Goal: Task Accomplishment & Management: Manage account settings

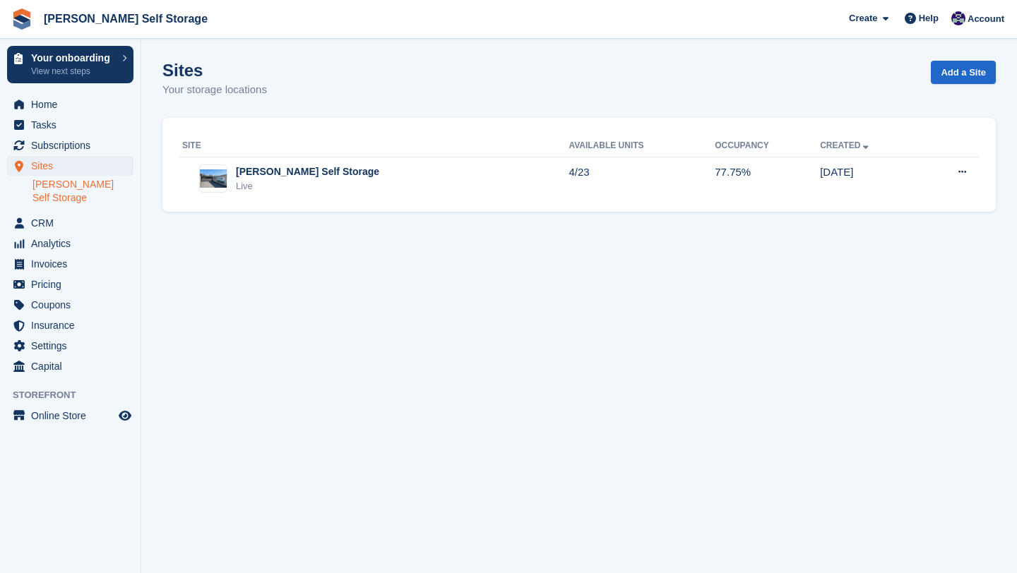
click at [93, 184] on link "[PERSON_NAME] Self Storage" at bounding box center [82, 191] width 101 height 27
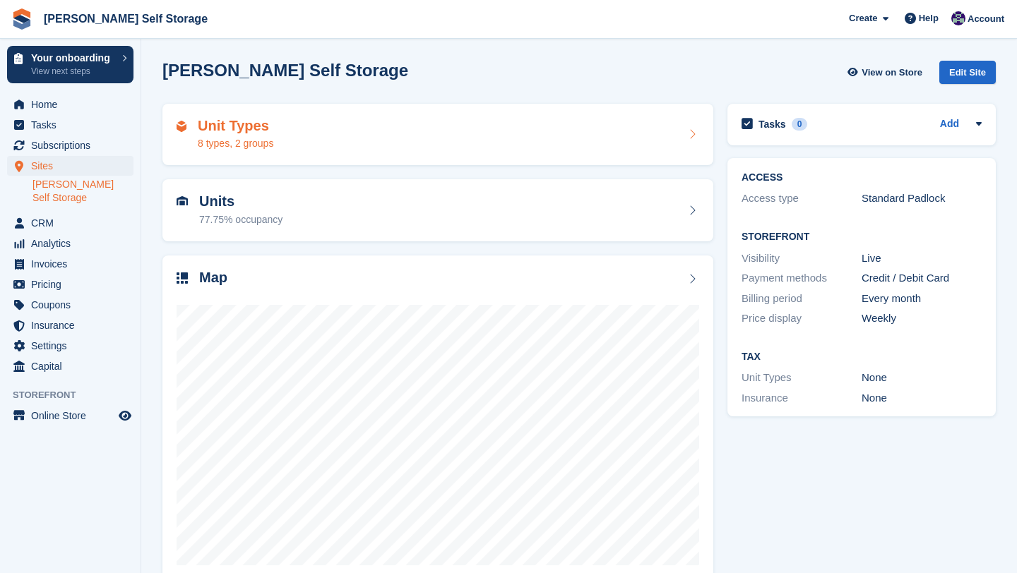
click at [318, 143] on div "Unit Types 8 types, 2 groups" at bounding box center [438, 135] width 523 height 34
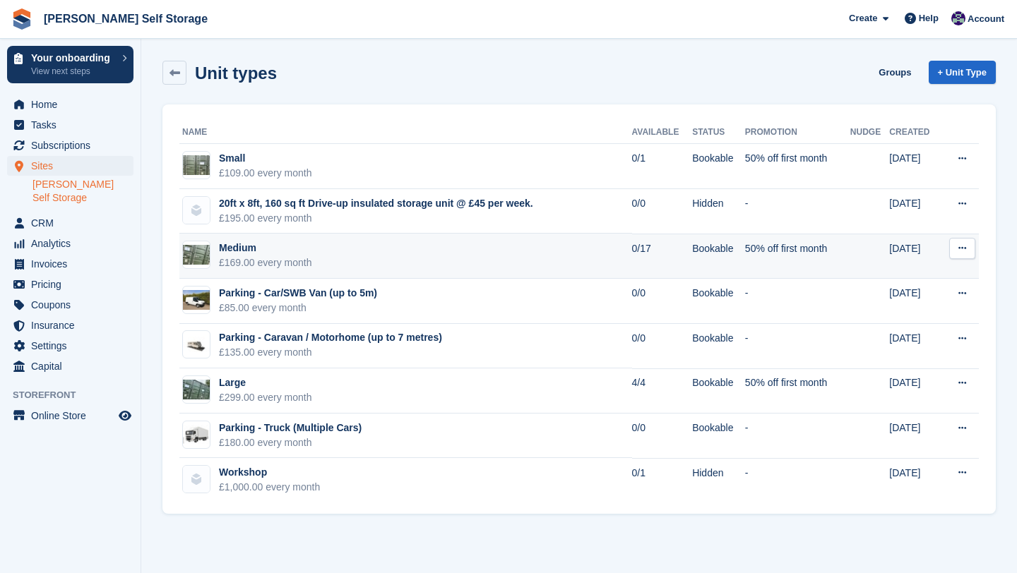
click at [311, 255] on div "Medium" at bounding box center [265, 248] width 93 height 15
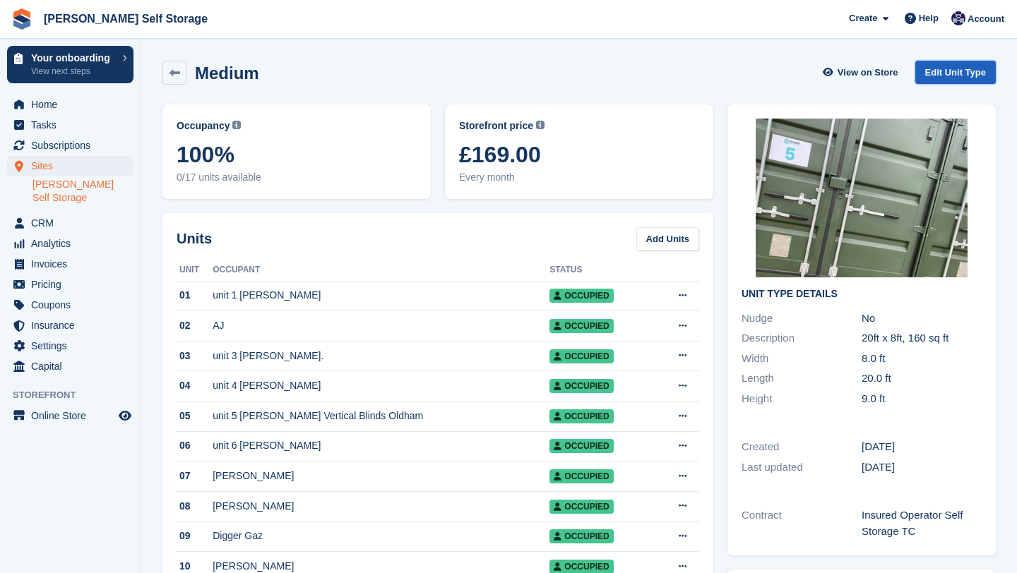
click at [950, 78] on link "Edit Unit Type" at bounding box center [955, 72] width 81 height 23
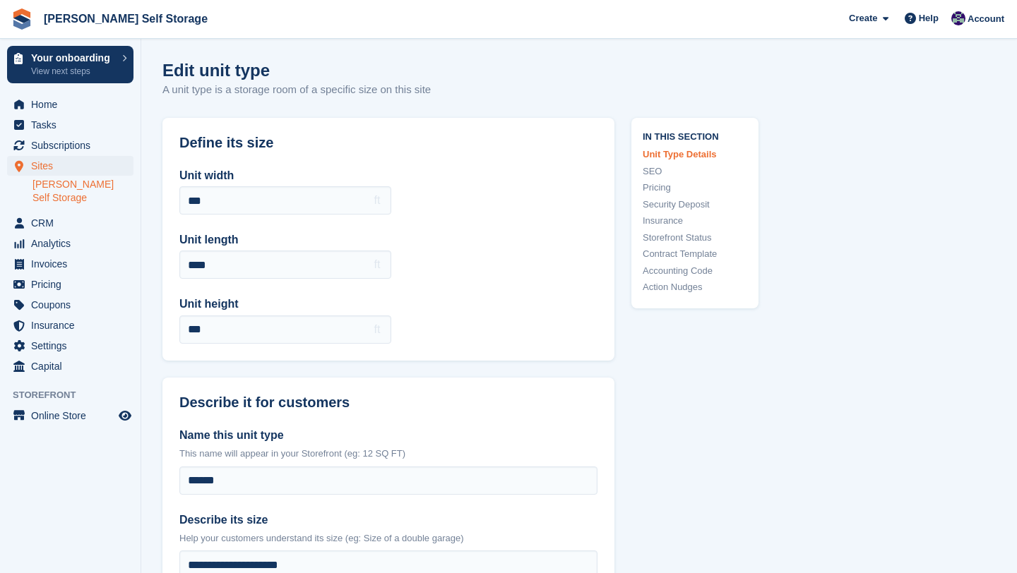
click at [112, 192] on ul "[PERSON_NAME] Self Storage" at bounding box center [86, 192] width 108 height 30
click at [107, 186] on link "[PERSON_NAME] Self Storage" at bounding box center [82, 191] width 101 height 27
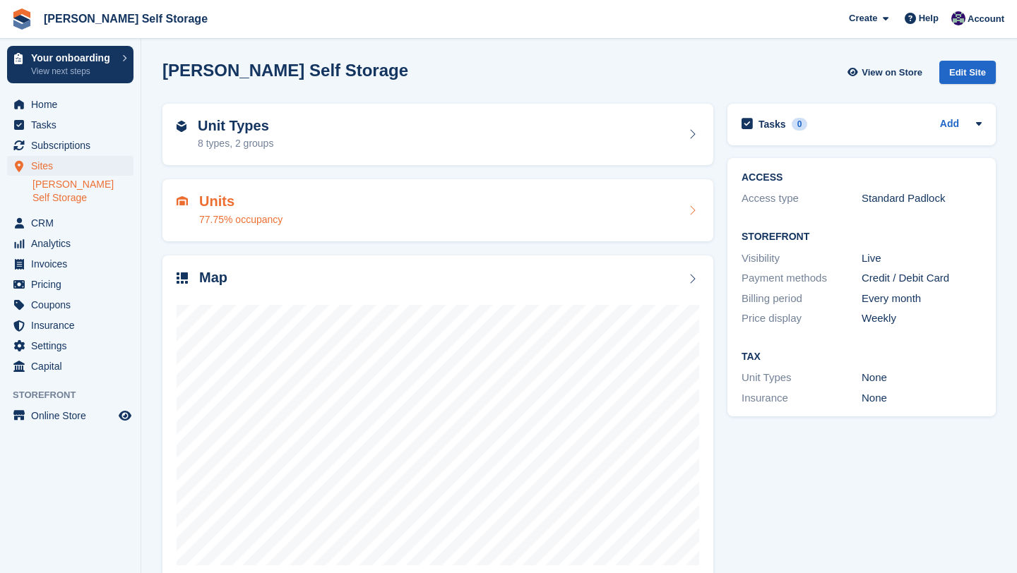
click at [216, 206] on h2 "Units" at bounding box center [240, 202] width 83 height 16
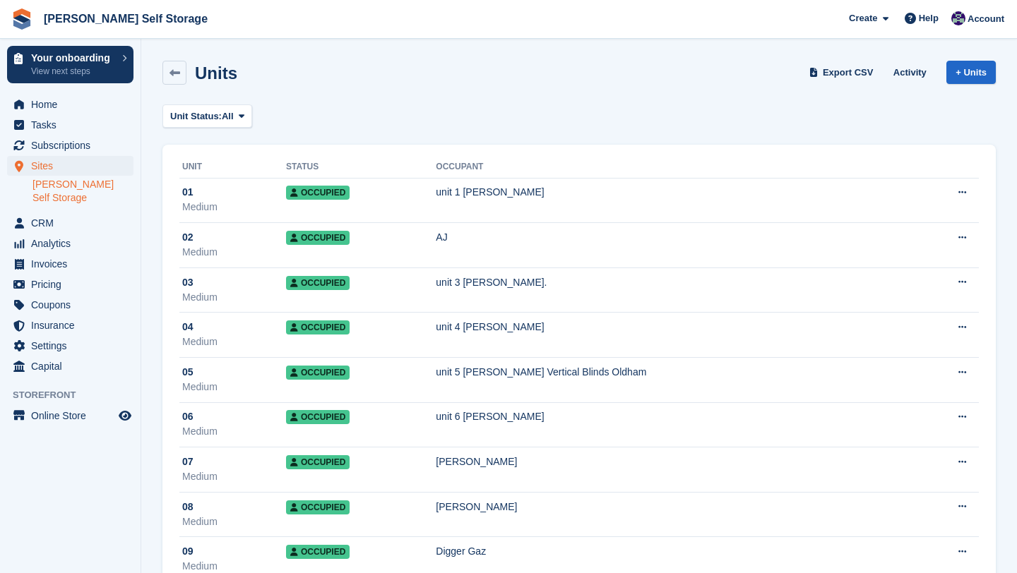
click at [63, 185] on link "[PERSON_NAME] Self Storage" at bounding box center [82, 191] width 101 height 27
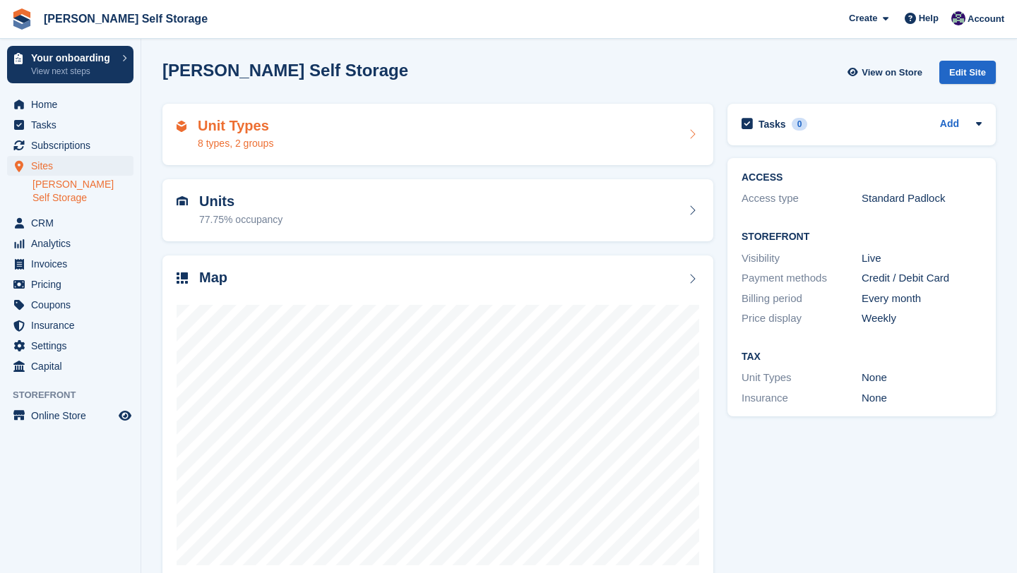
click at [226, 126] on h2 "Unit Types" at bounding box center [236, 126] width 76 height 16
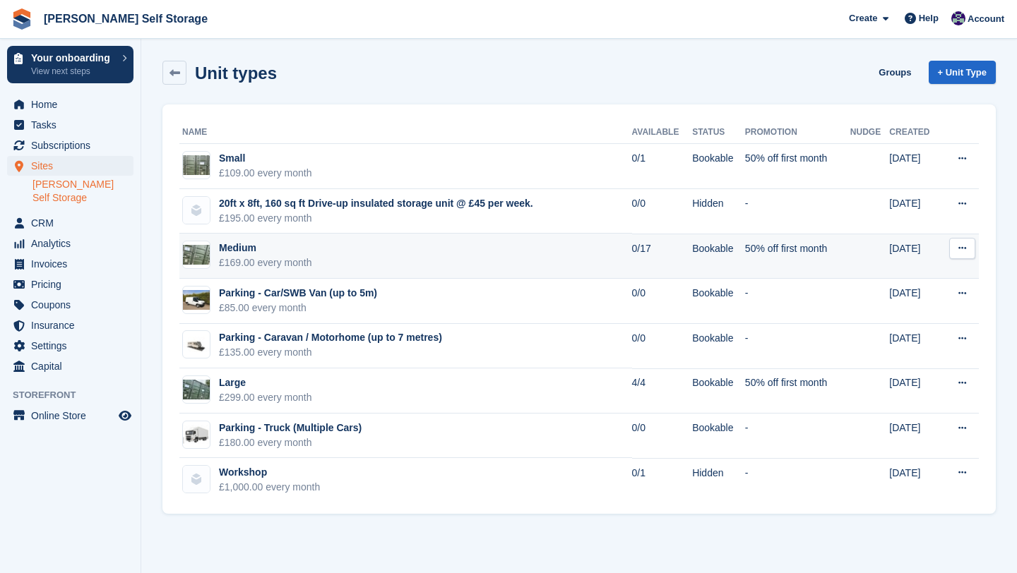
click at [959, 250] on icon at bounding box center [962, 248] width 8 height 9
click at [915, 278] on p "Edit unit type" at bounding box center [907, 276] width 123 height 18
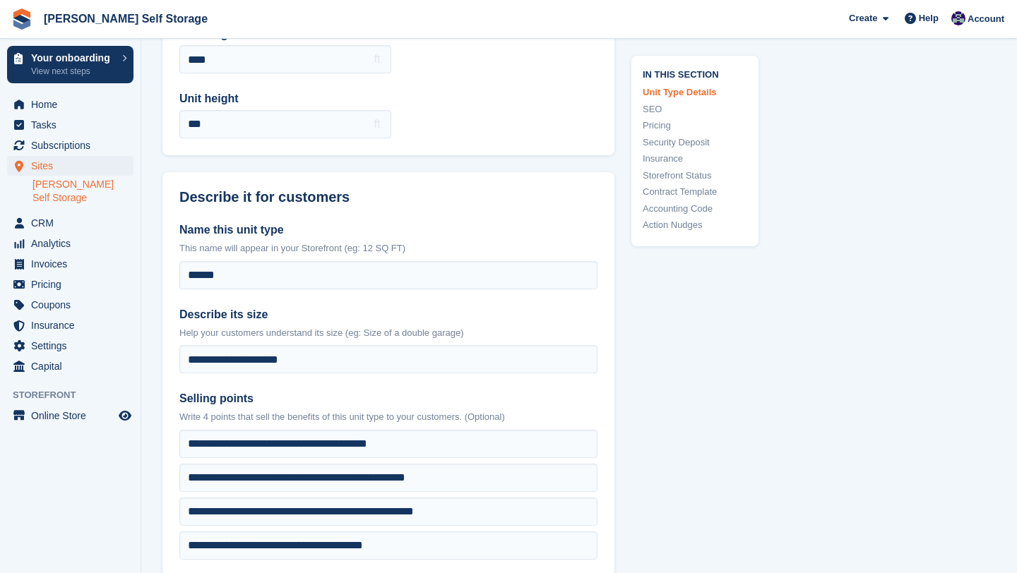
scroll to position [208, 0]
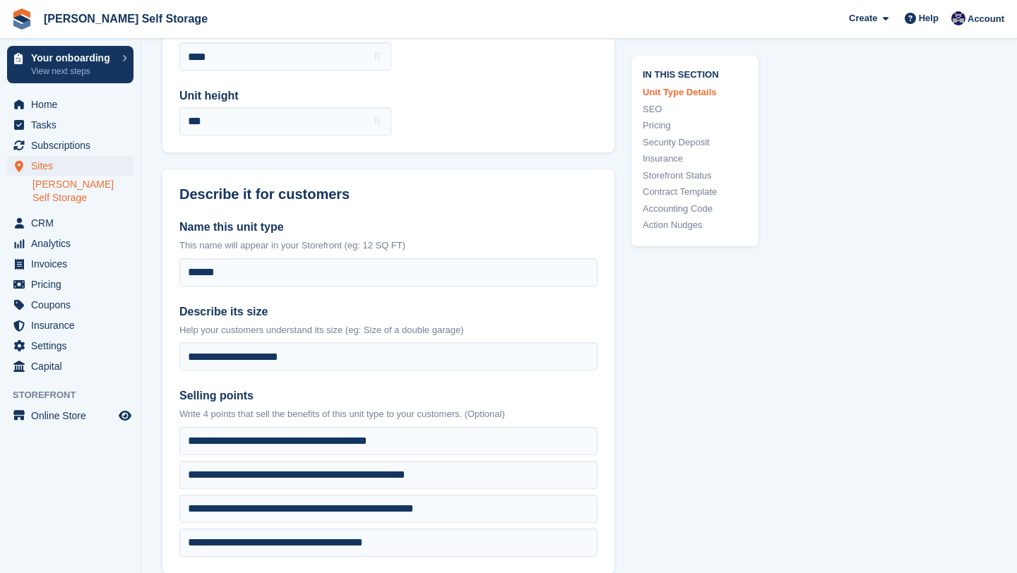
click at [659, 108] on link "SEO" at bounding box center [695, 109] width 105 height 14
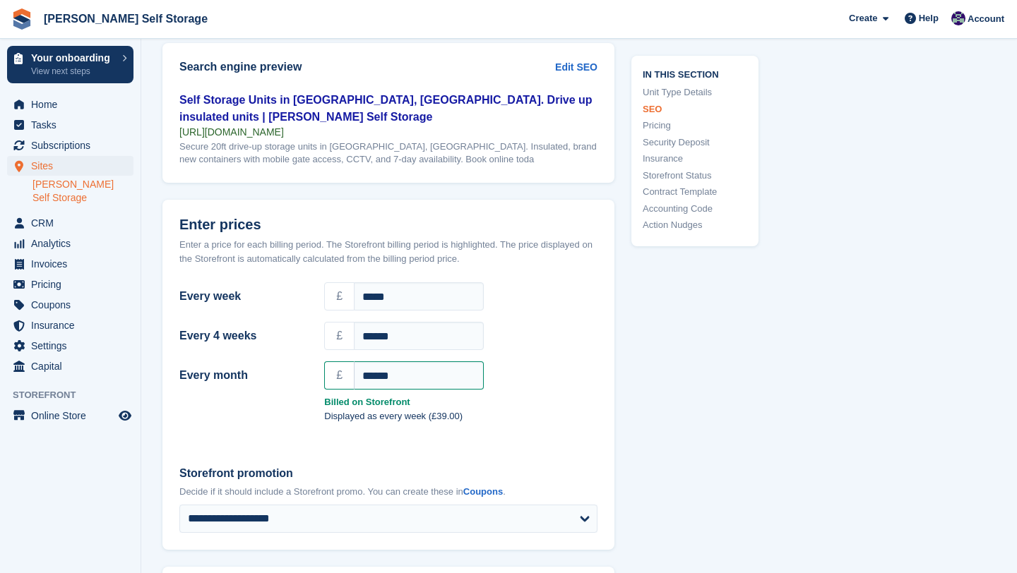
scroll to position [1101, 0]
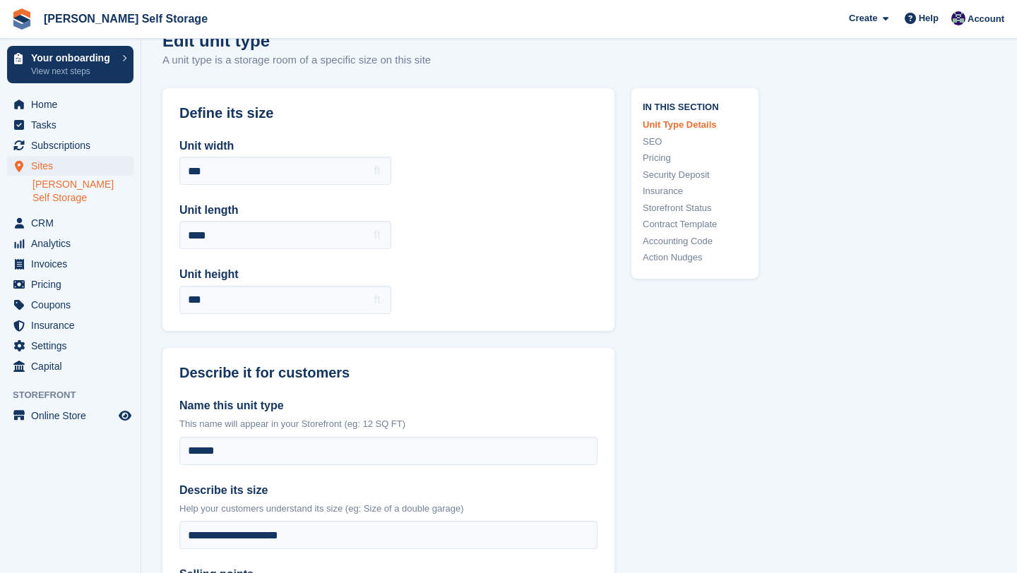
scroll to position [0, 0]
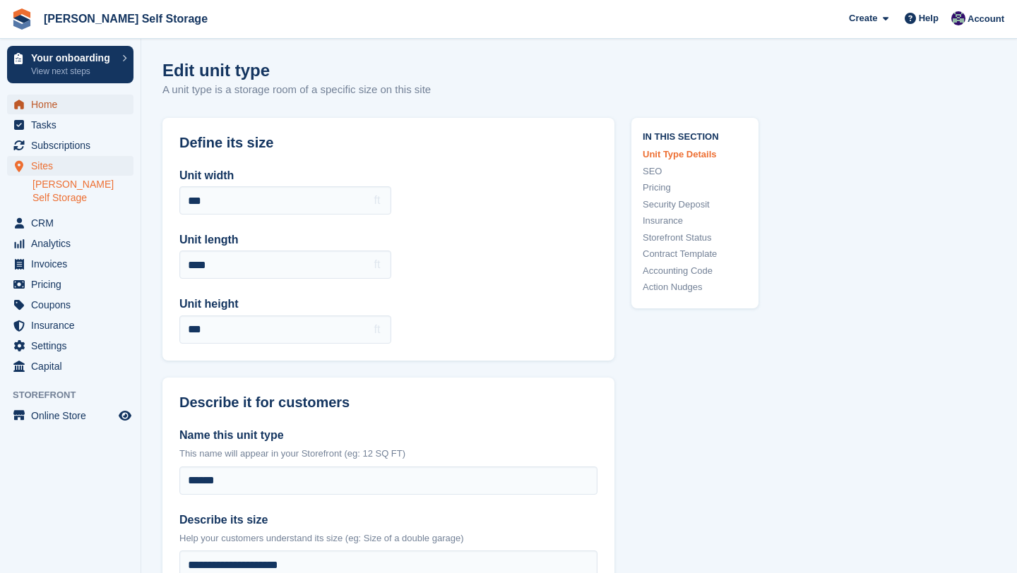
click at [73, 104] on span "Home" at bounding box center [73, 105] width 85 height 20
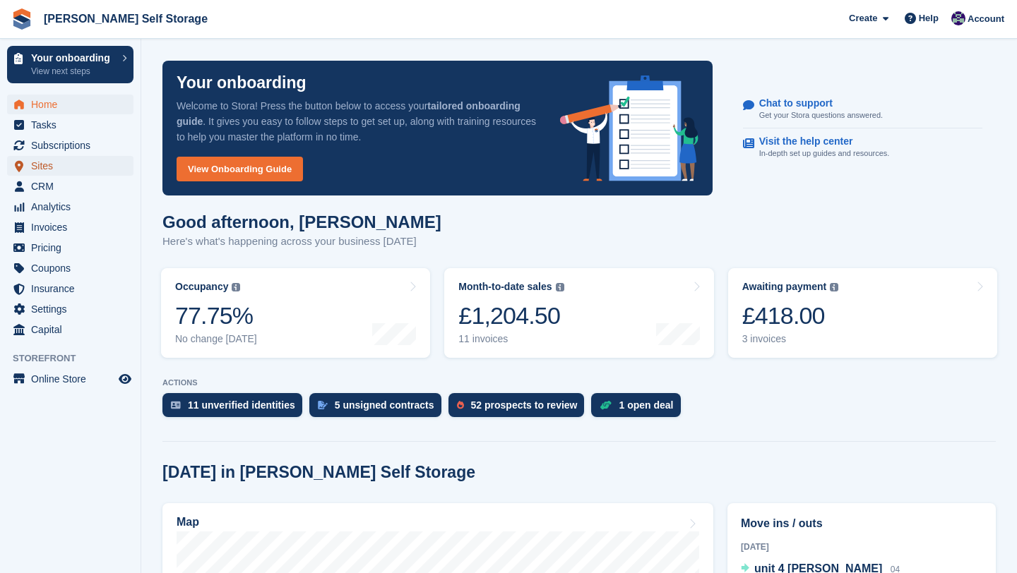
click at [41, 160] on span "Sites" at bounding box center [73, 166] width 85 height 20
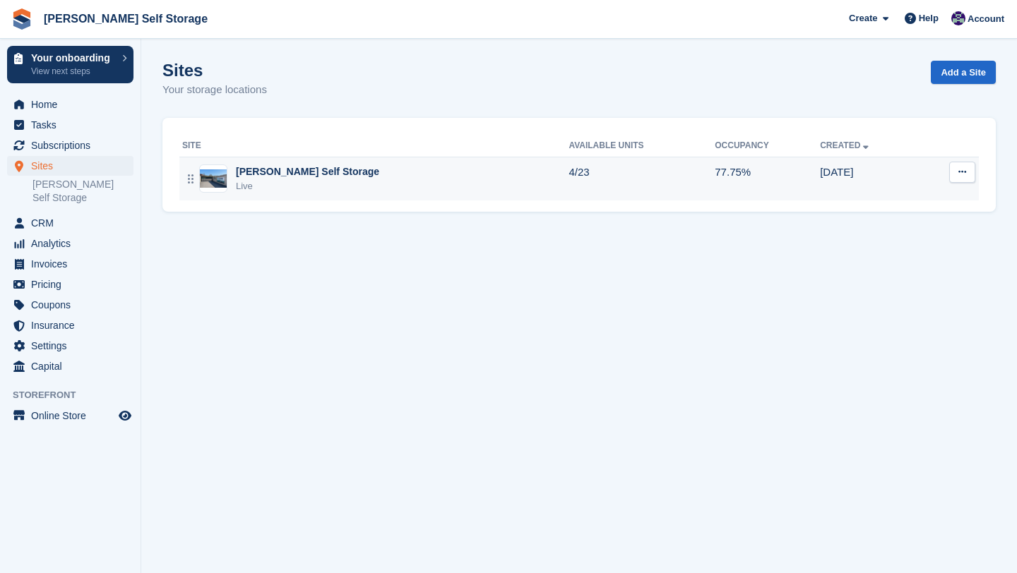
click at [261, 182] on div "Live" at bounding box center [307, 186] width 143 height 14
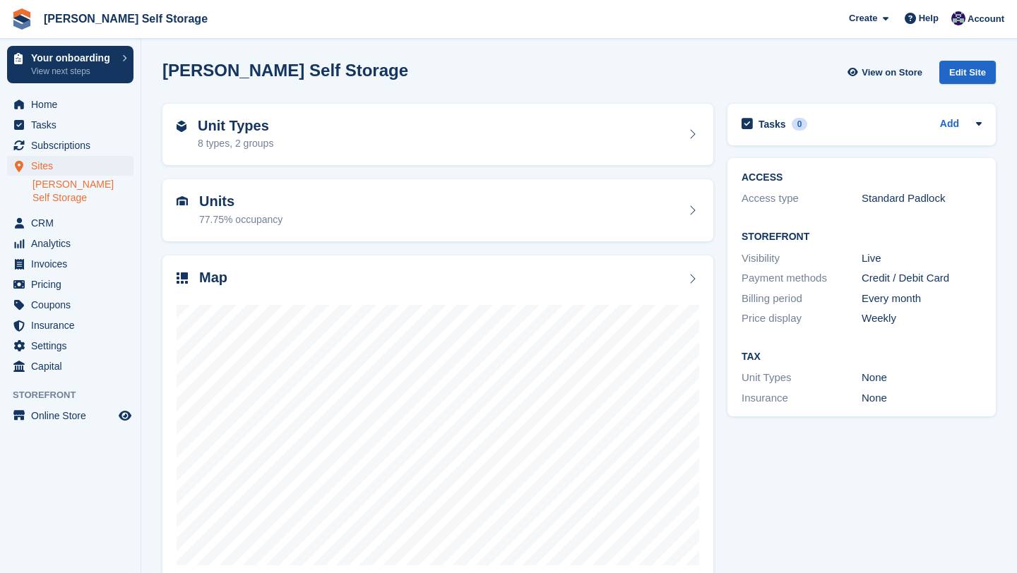
click at [293, 141] on div "Unit Types 8 types, 2 groups" at bounding box center [438, 135] width 523 height 34
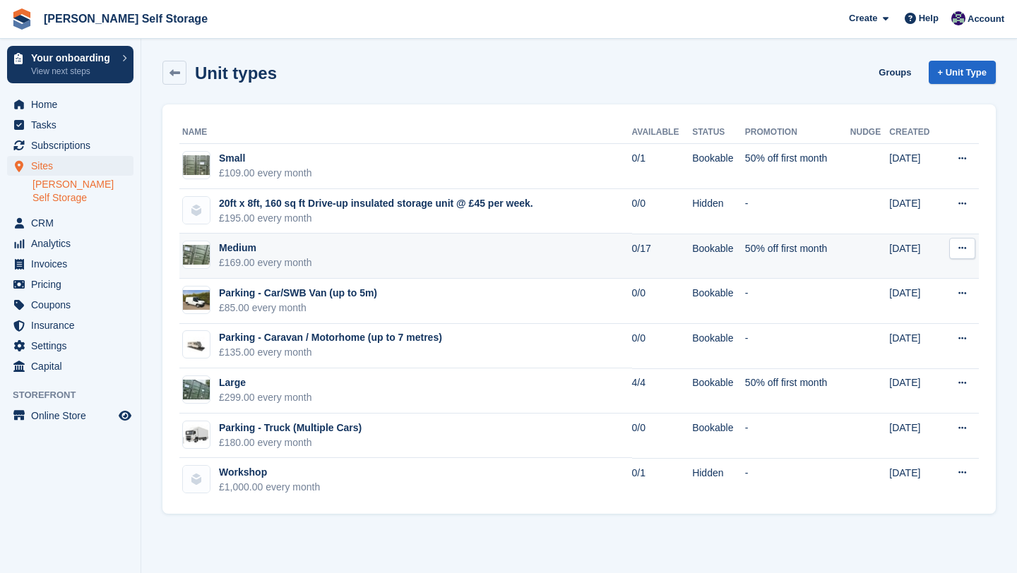
click at [960, 244] on icon at bounding box center [962, 248] width 8 height 9
click at [921, 270] on p "Edit unit type" at bounding box center [907, 276] width 123 height 18
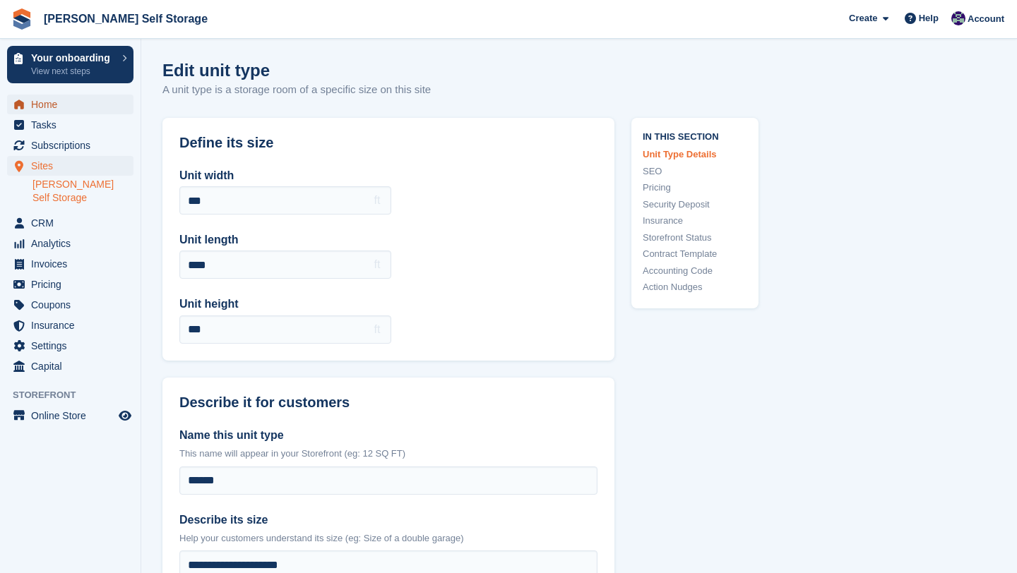
click at [68, 105] on span "Home" at bounding box center [73, 105] width 85 height 20
